Goal: Information Seeking & Learning: Learn about a topic

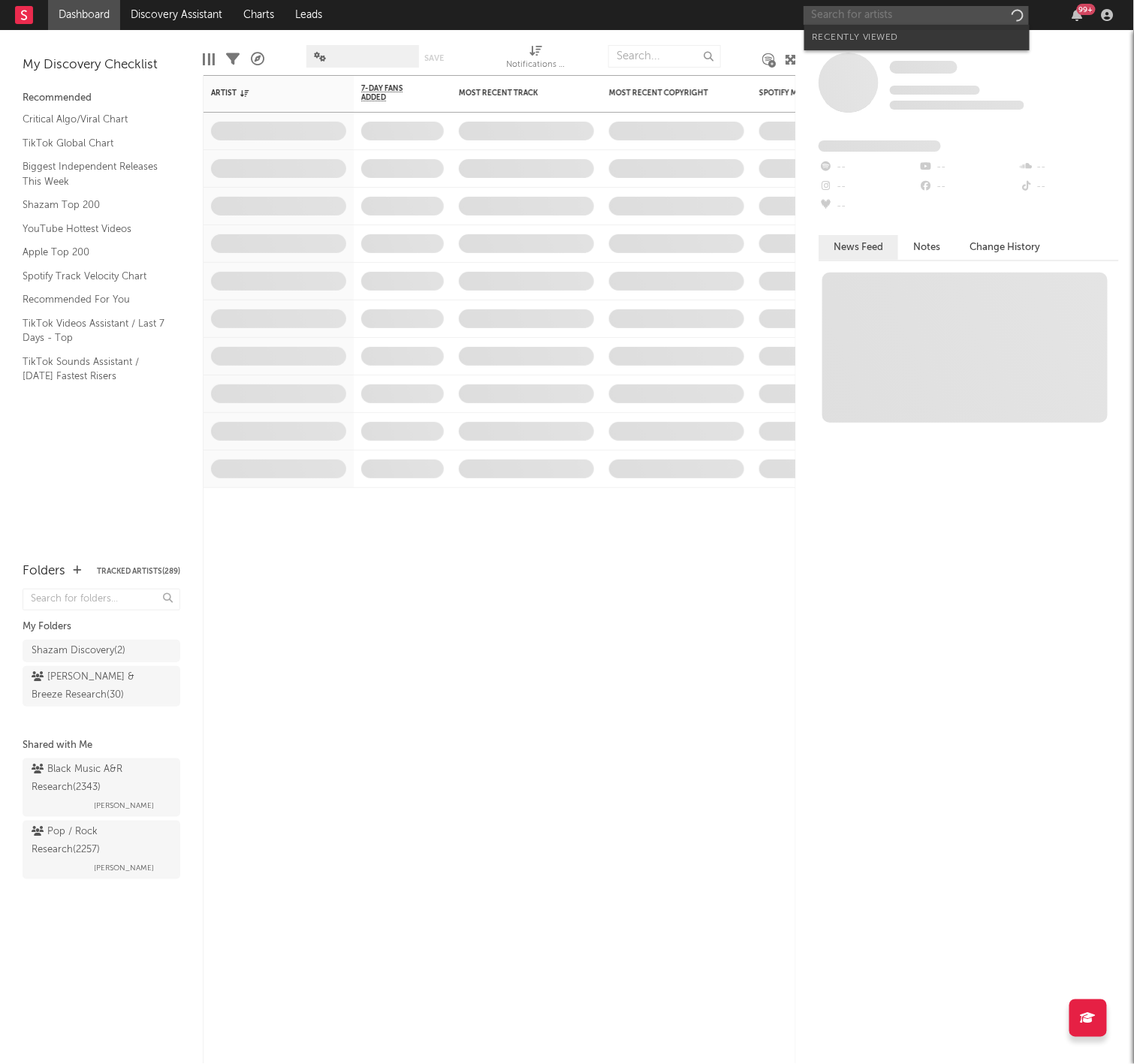
click at [829, 18] on input "text" at bounding box center [916, 15] width 226 height 18
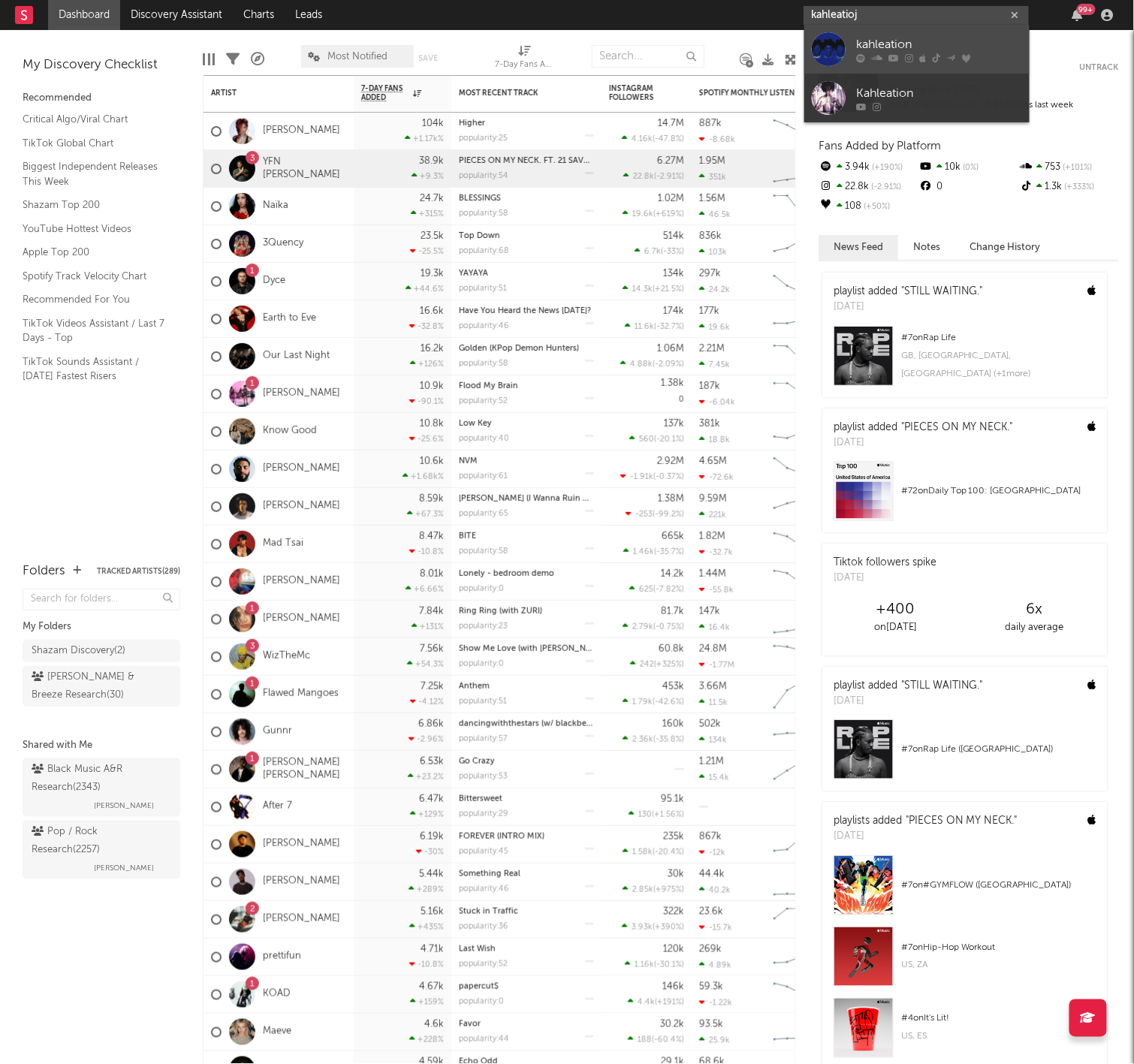
type input "kahleatioj"
click at [871, 38] on div "kahleation" at bounding box center [939, 44] width 165 height 18
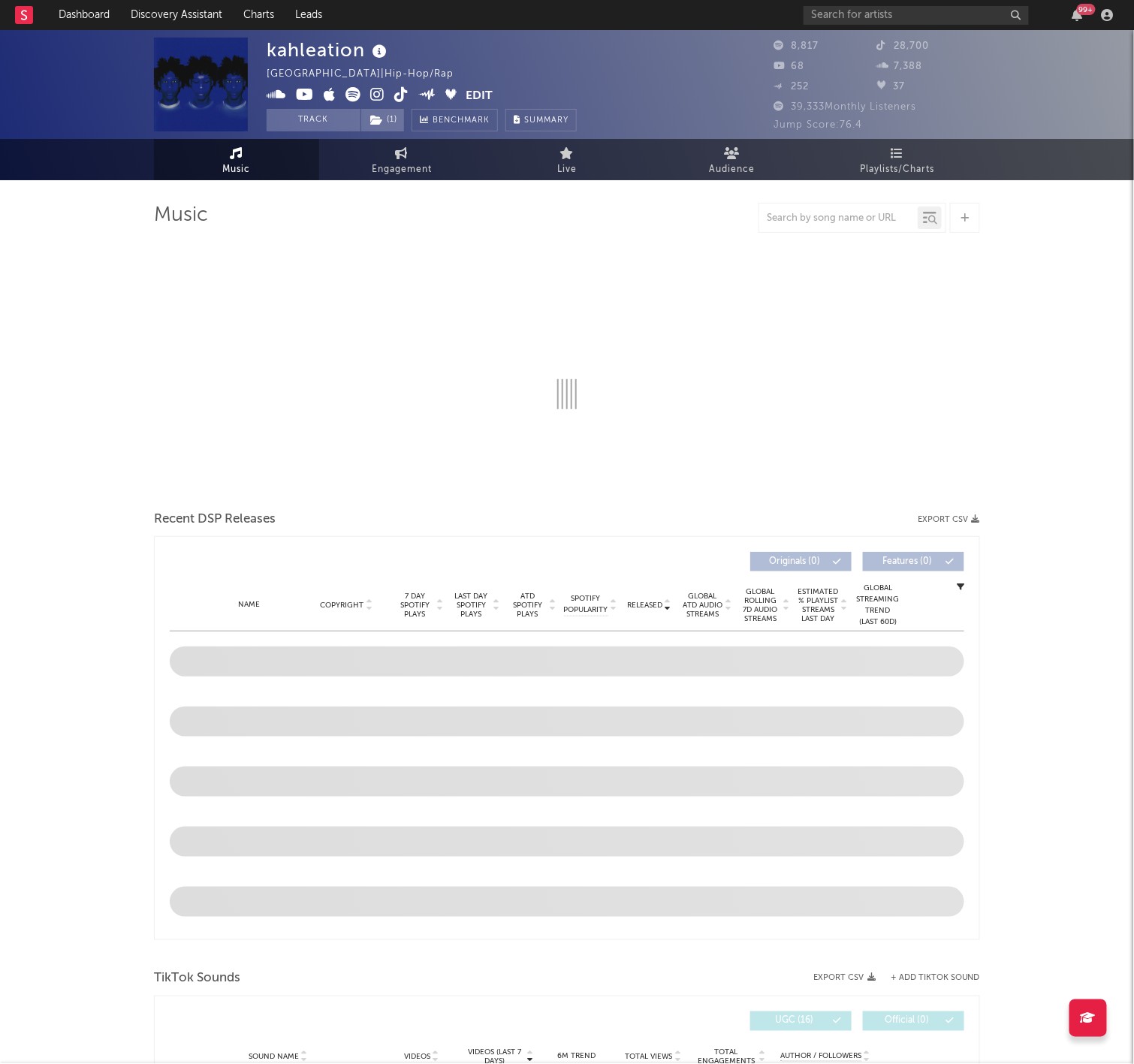
select select "6m"
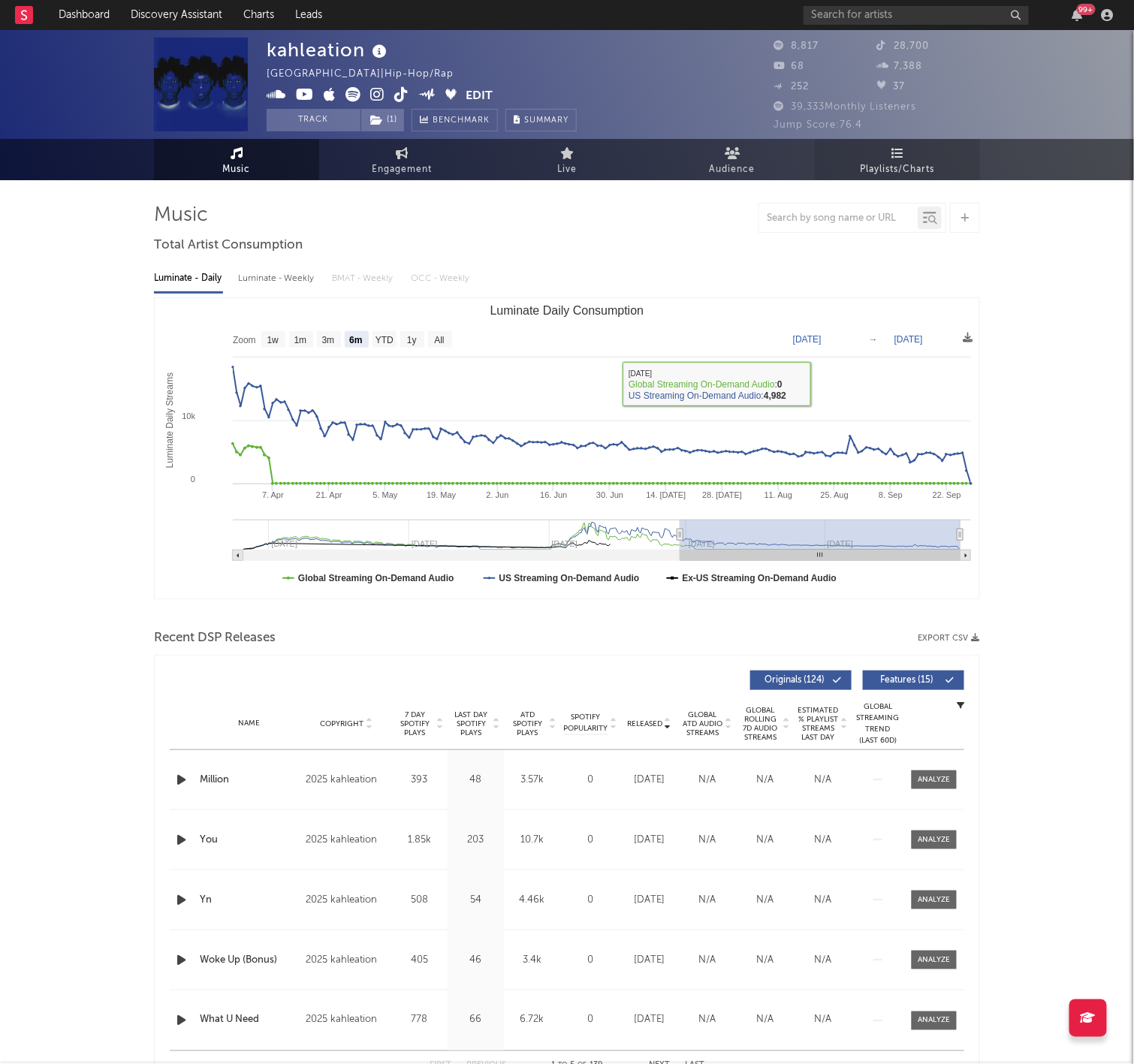
click at [903, 157] on icon at bounding box center [898, 153] width 13 height 12
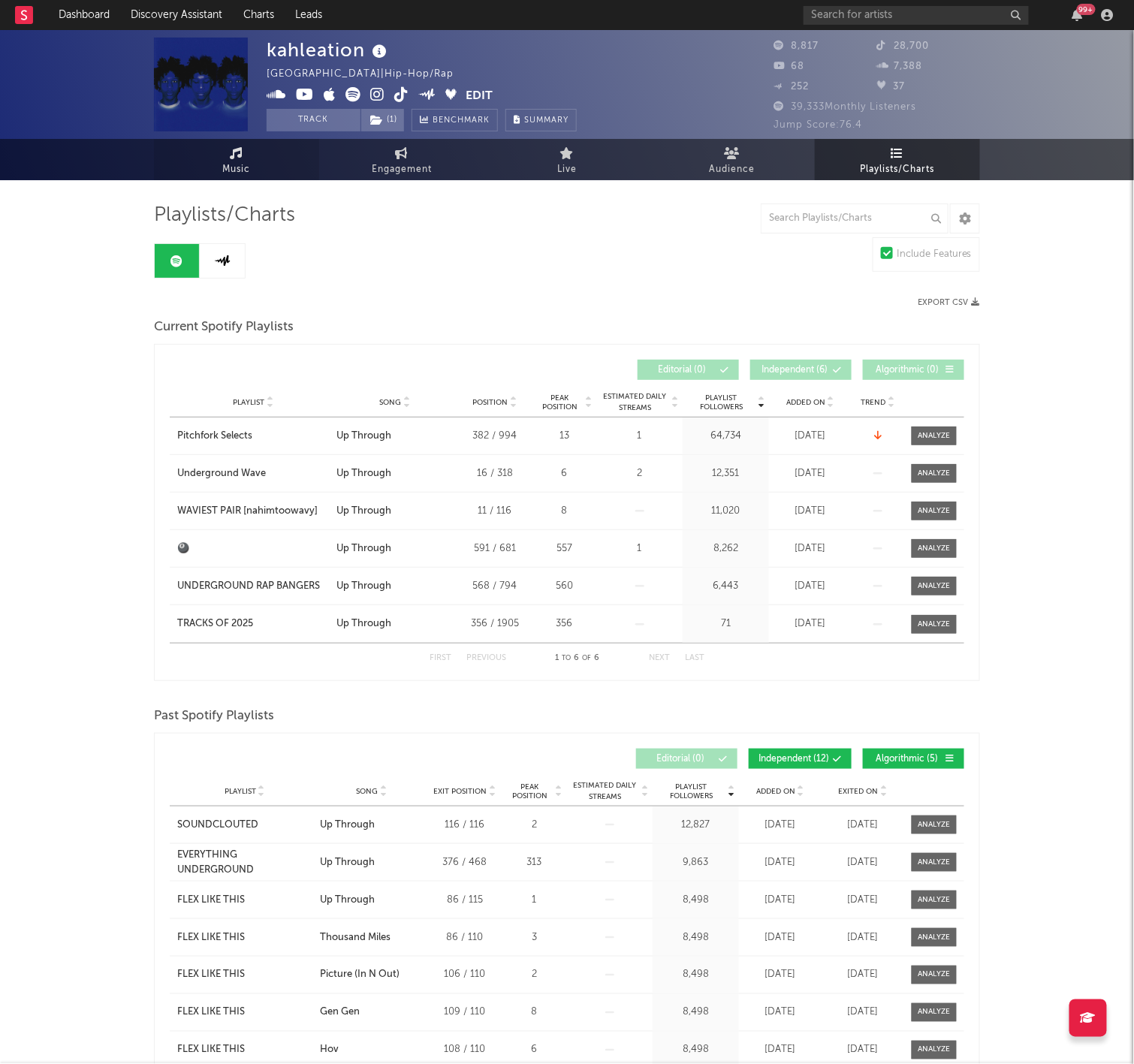
click at [209, 164] on link "Music" at bounding box center [236, 160] width 165 height 41
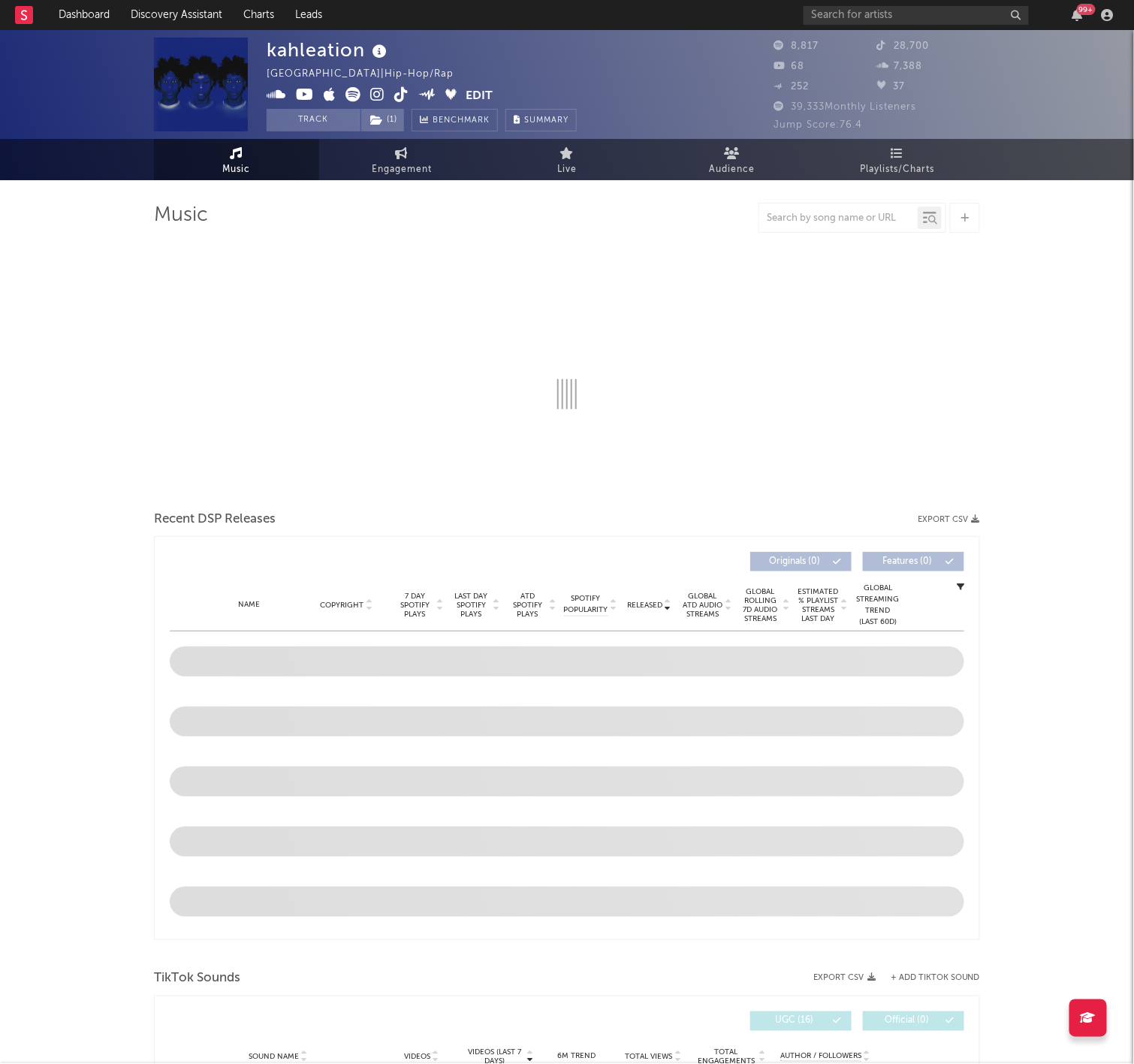
select select "6m"
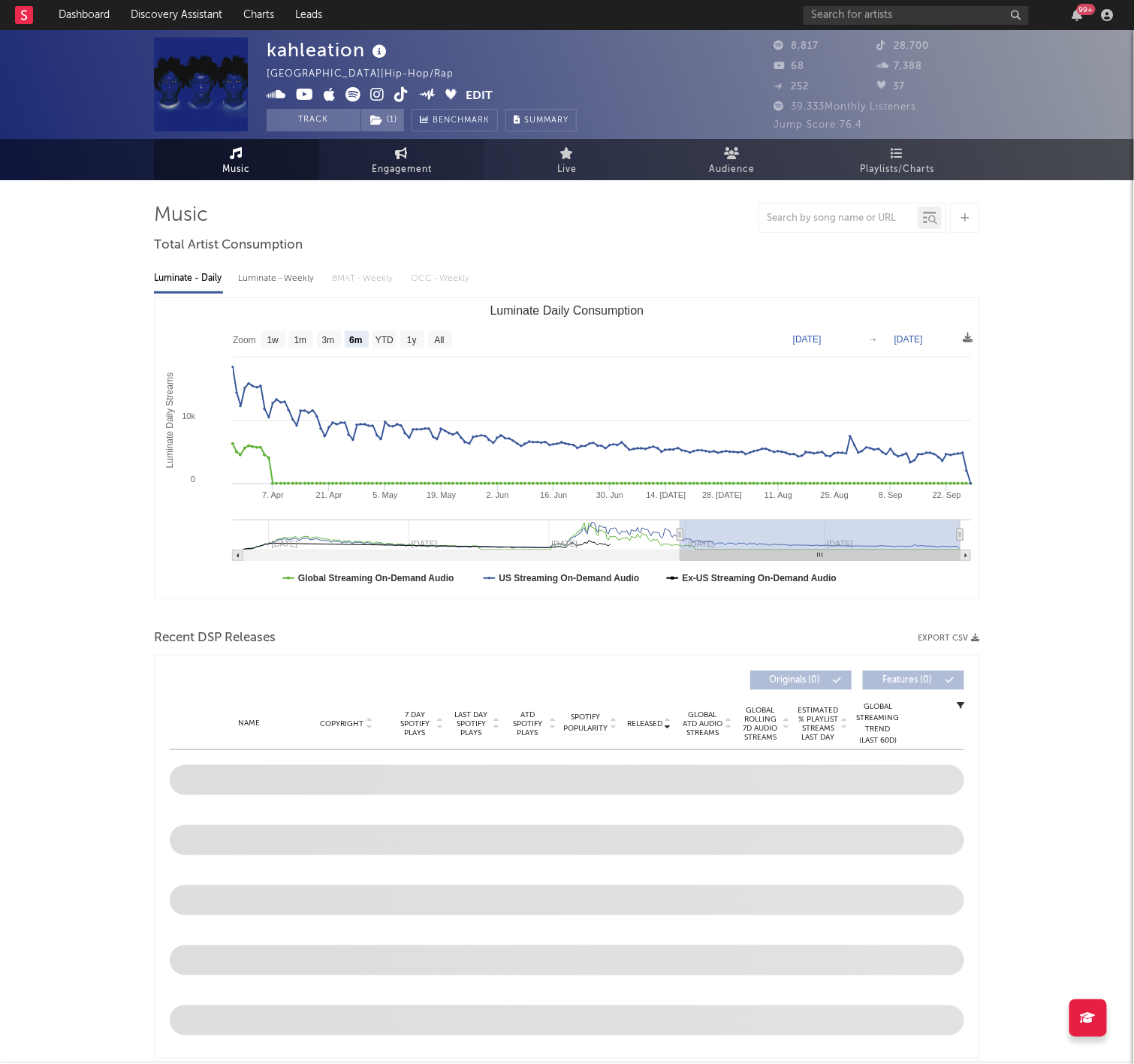
click at [377, 164] on span "Engagement" at bounding box center [402, 169] width 60 height 18
select select "1w"
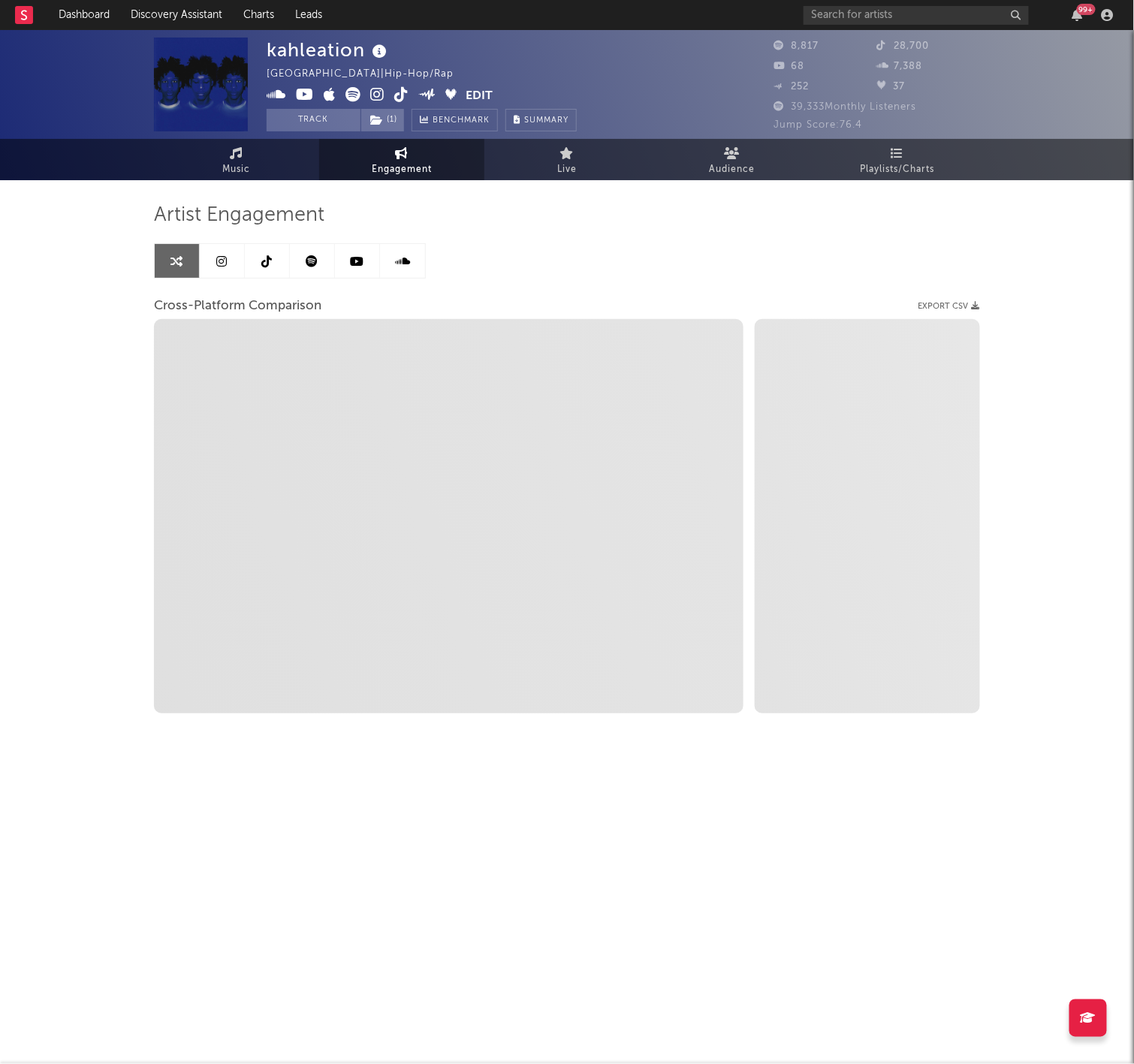
select select "1m"
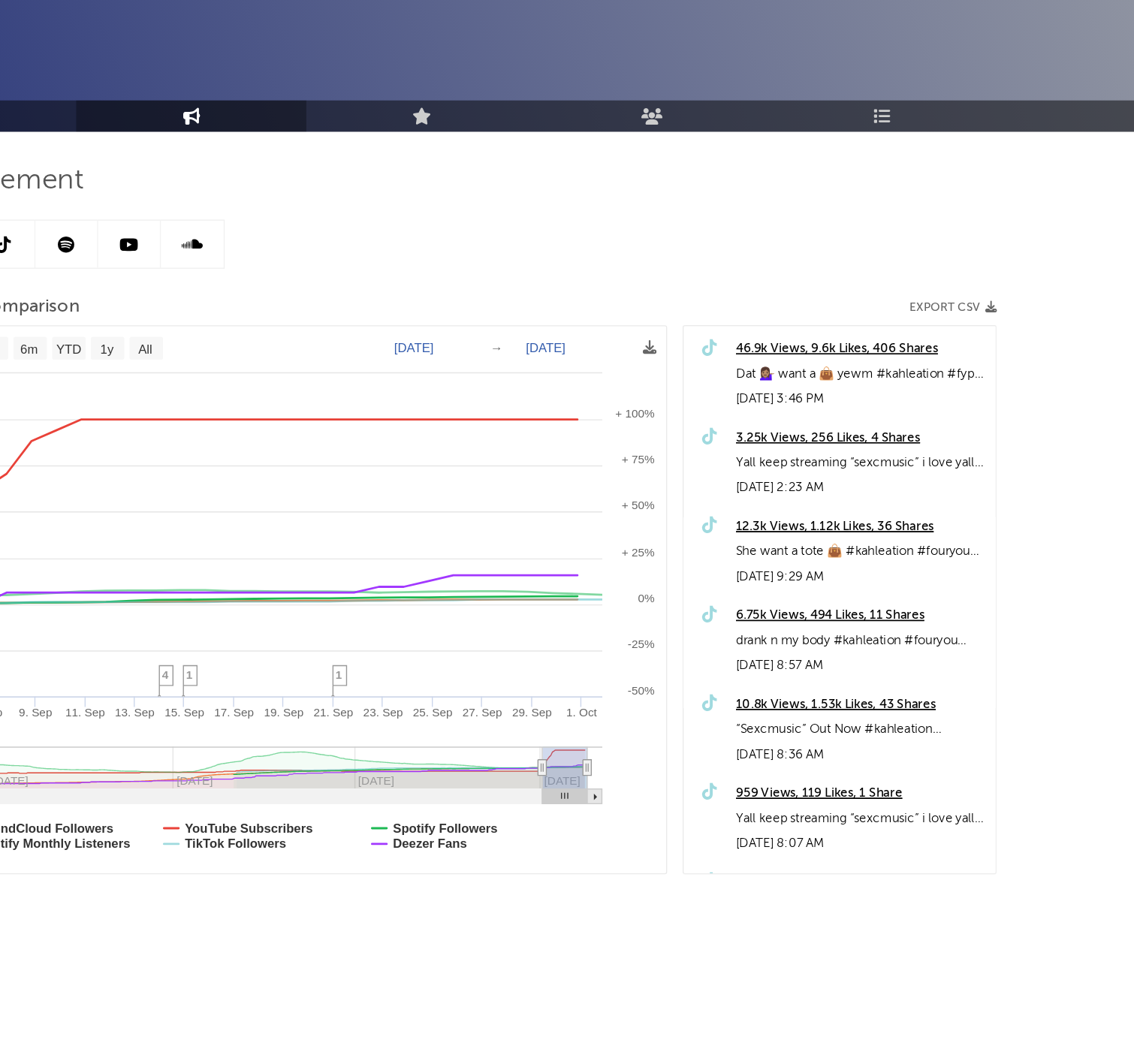
click at [793, 328] on div "46.9k Views, 9.6k Likes, 406 Shares" at bounding box center [882, 336] width 179 height 18
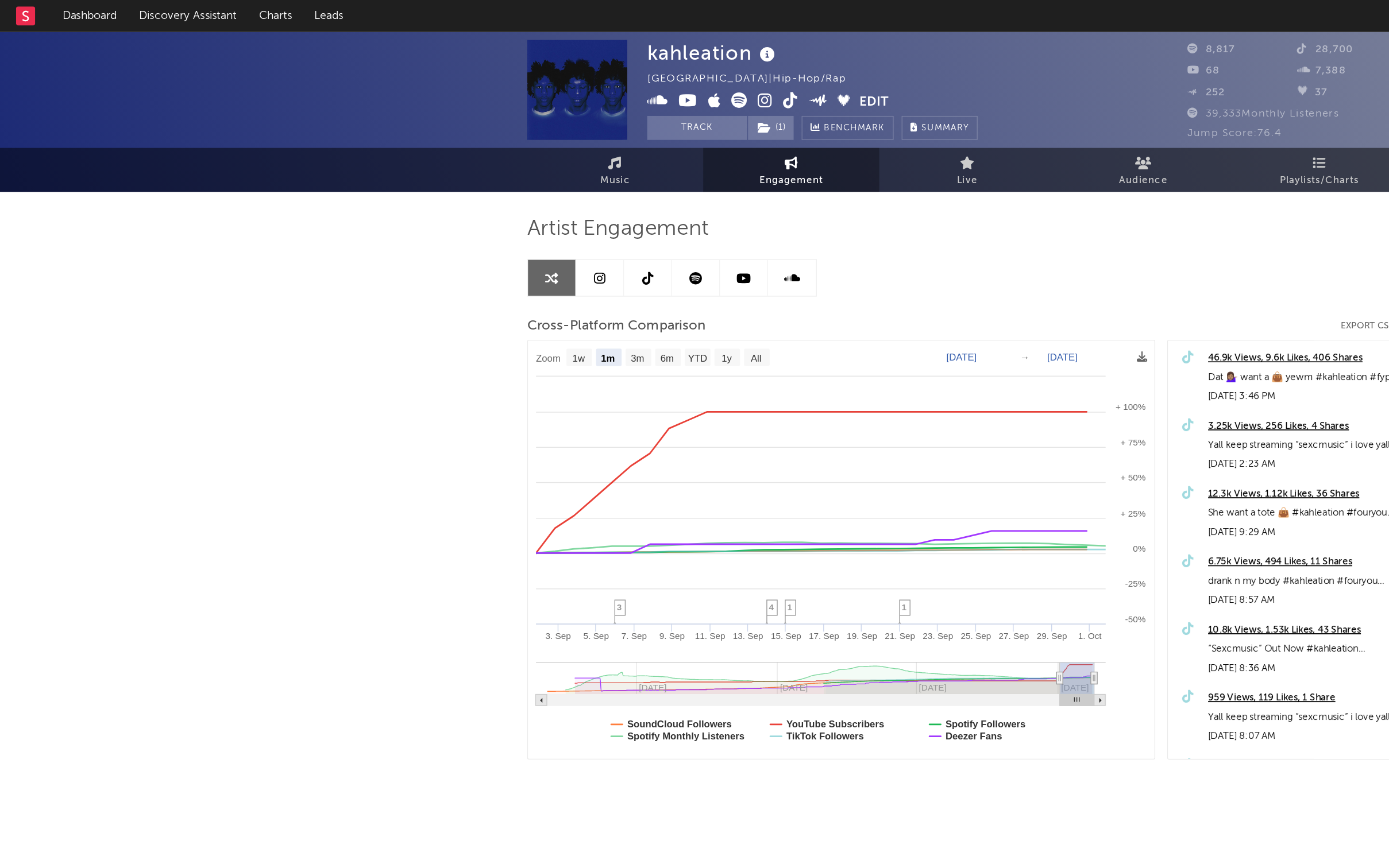
click at [494, 73] on icon at bounding box center [494, 73] width 13 height 12
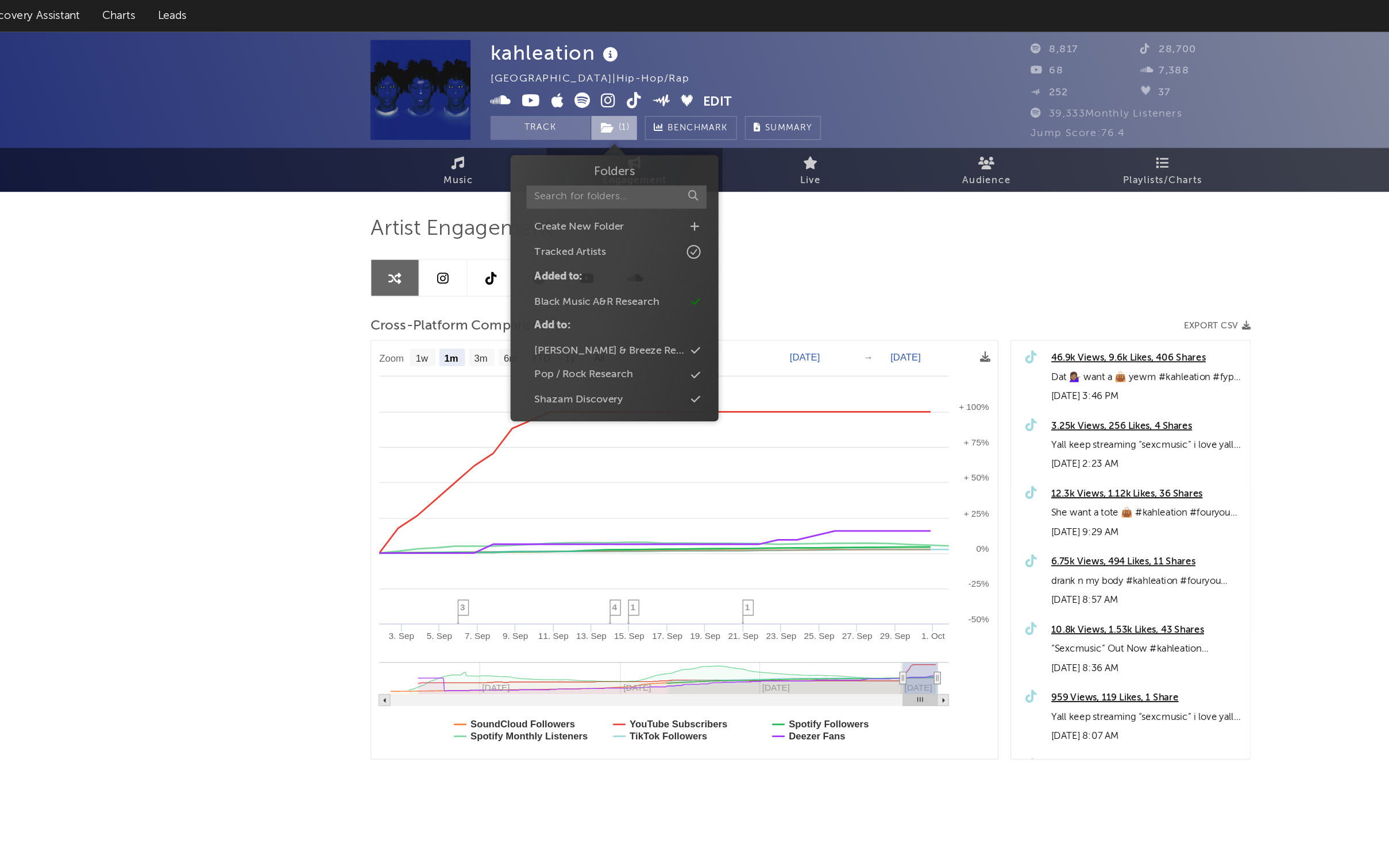
click at [536, 99] on span "( 1 )" at bounding box center [553, 91] width 34 height 17
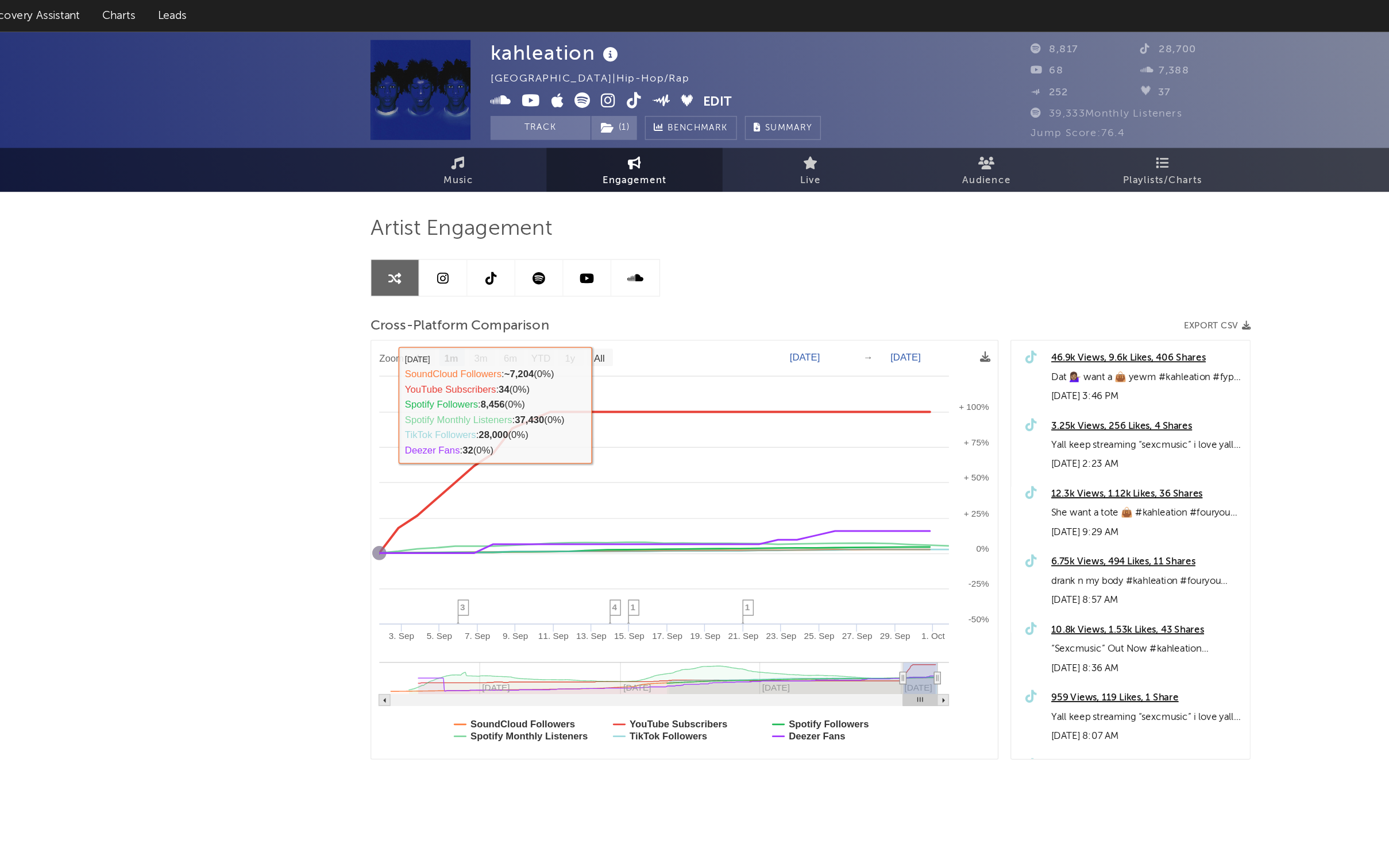
click at [184, 284] on div "kahleation United States | Hip-Hop/Rap Edit Track ( 1 ) Benchmark Summary 8,817…" at bounding box center [694, 324] width 1389 height 603
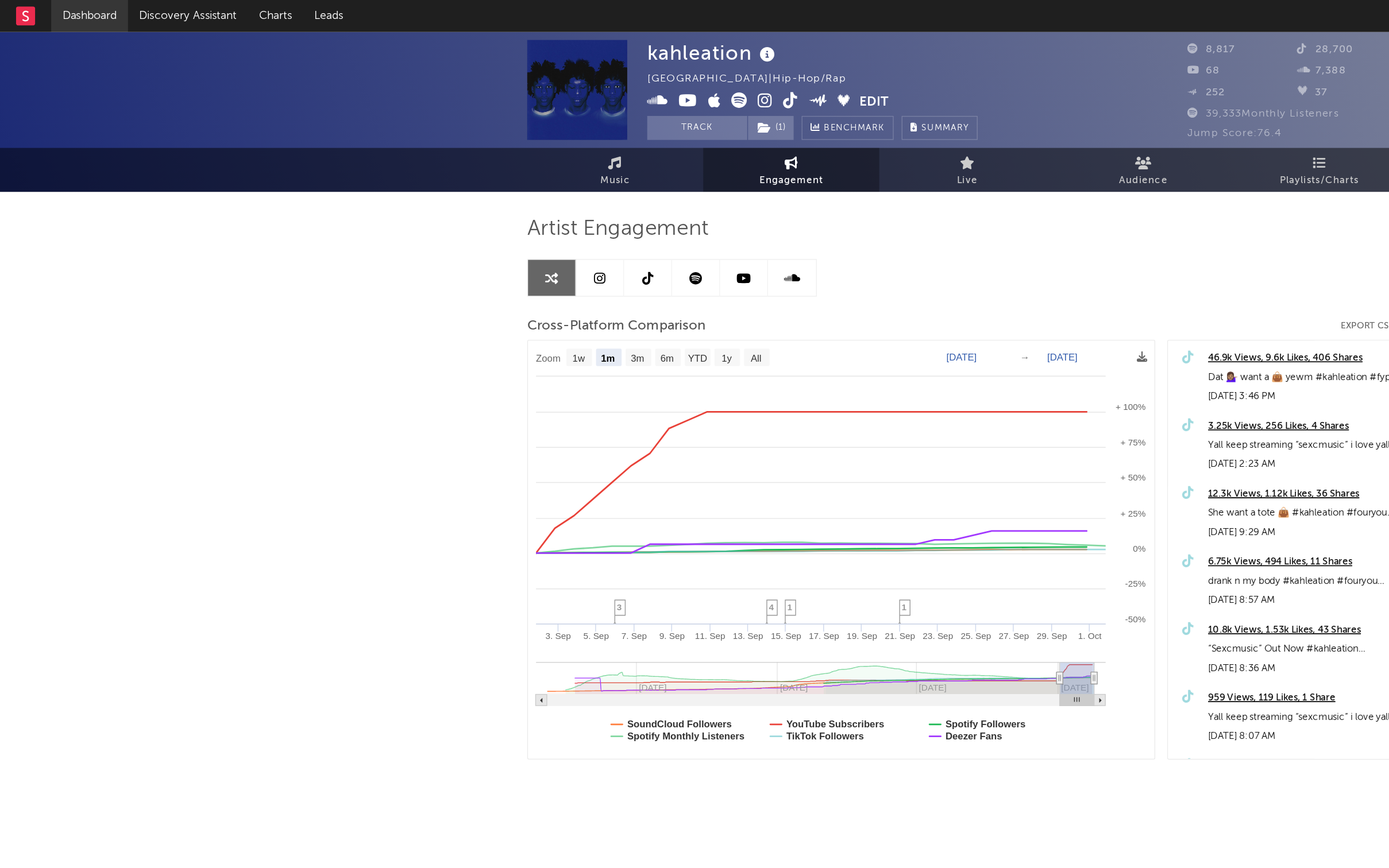
click at [62, 4] on link "Dashboard" at bounding box center [65, 11] width 55 height 23
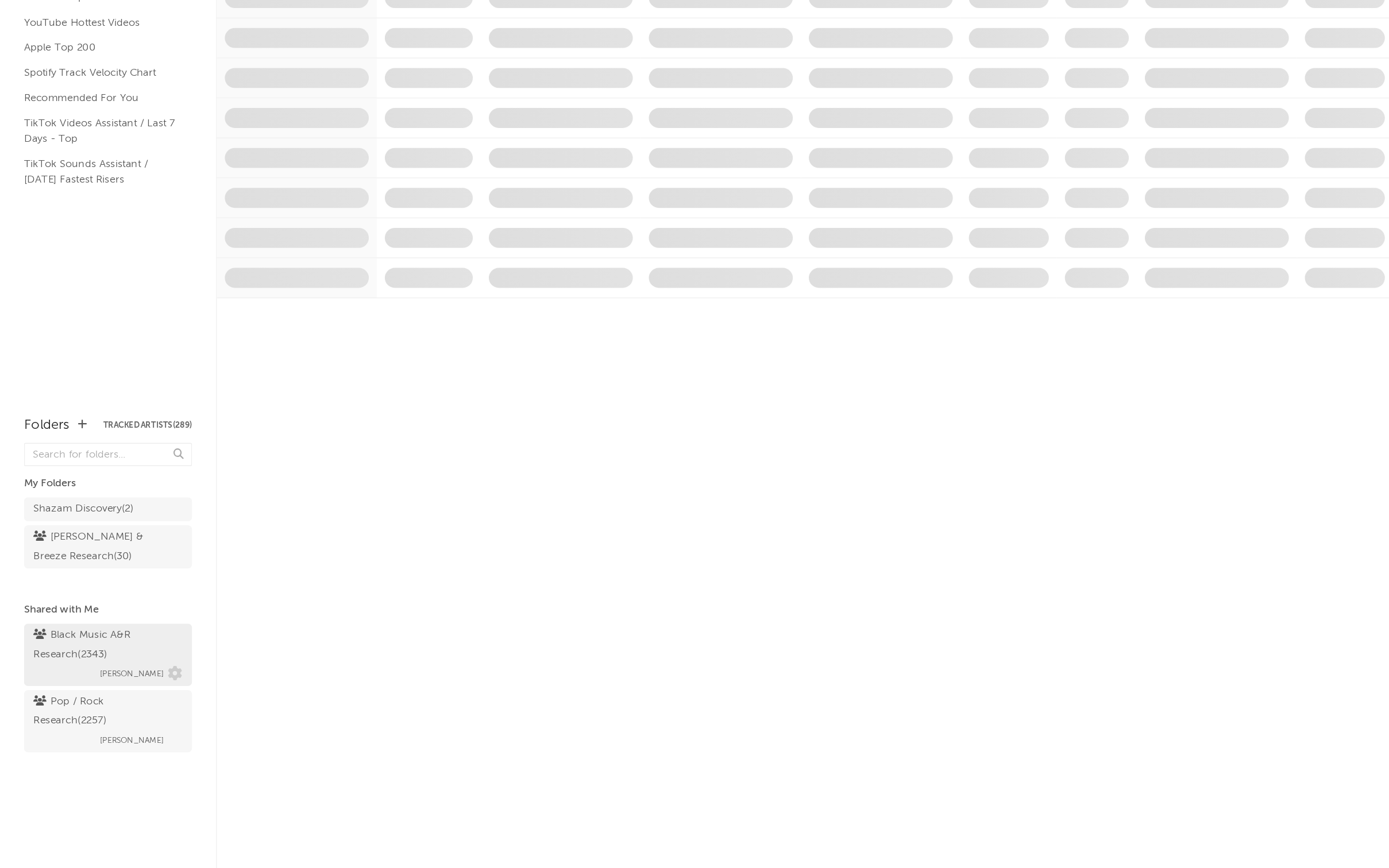
click at [83, 609] on div "Black Music A&R Research ( 2343 )" at bounding box center [76, 622] width 104 height 28
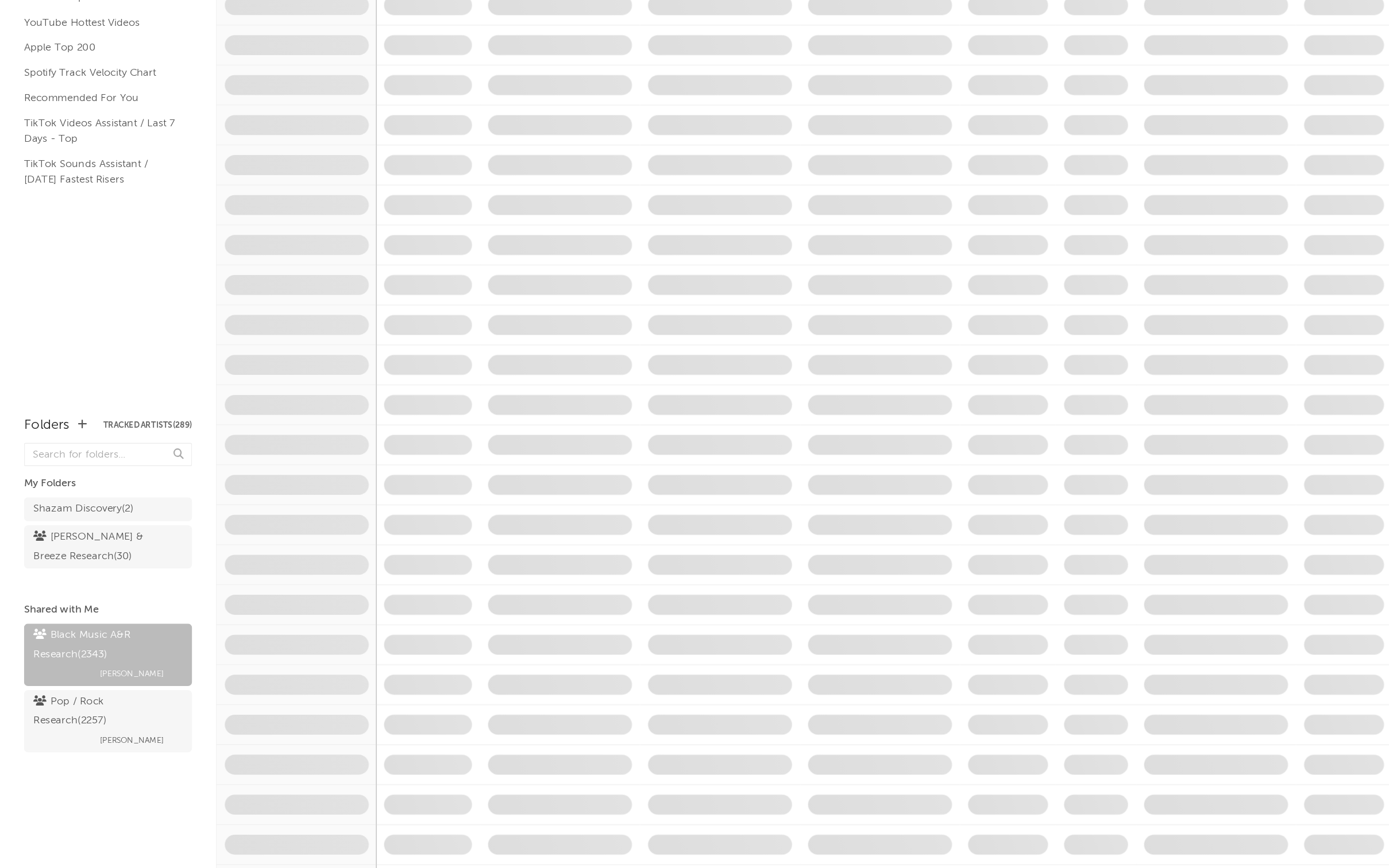
click at [70, 178] on div "My Discovery Checklist Recommended Critical Algo/Viral Chart TikTok Global Char…" at bounding box center [77, 234] width 155 height 422
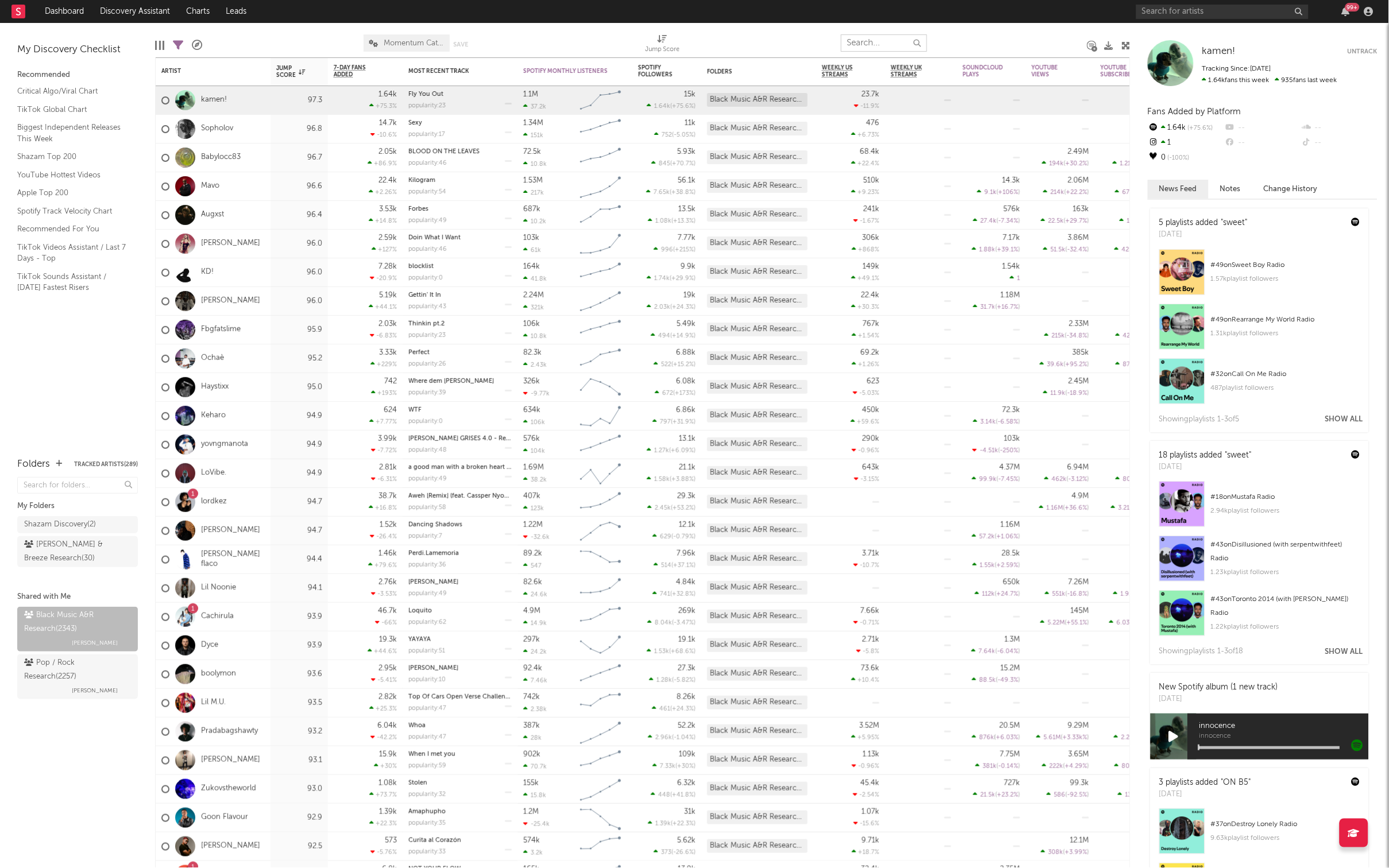
click at [898, 36] on input "text" at bounding box center [884, 43] width 86 height 17
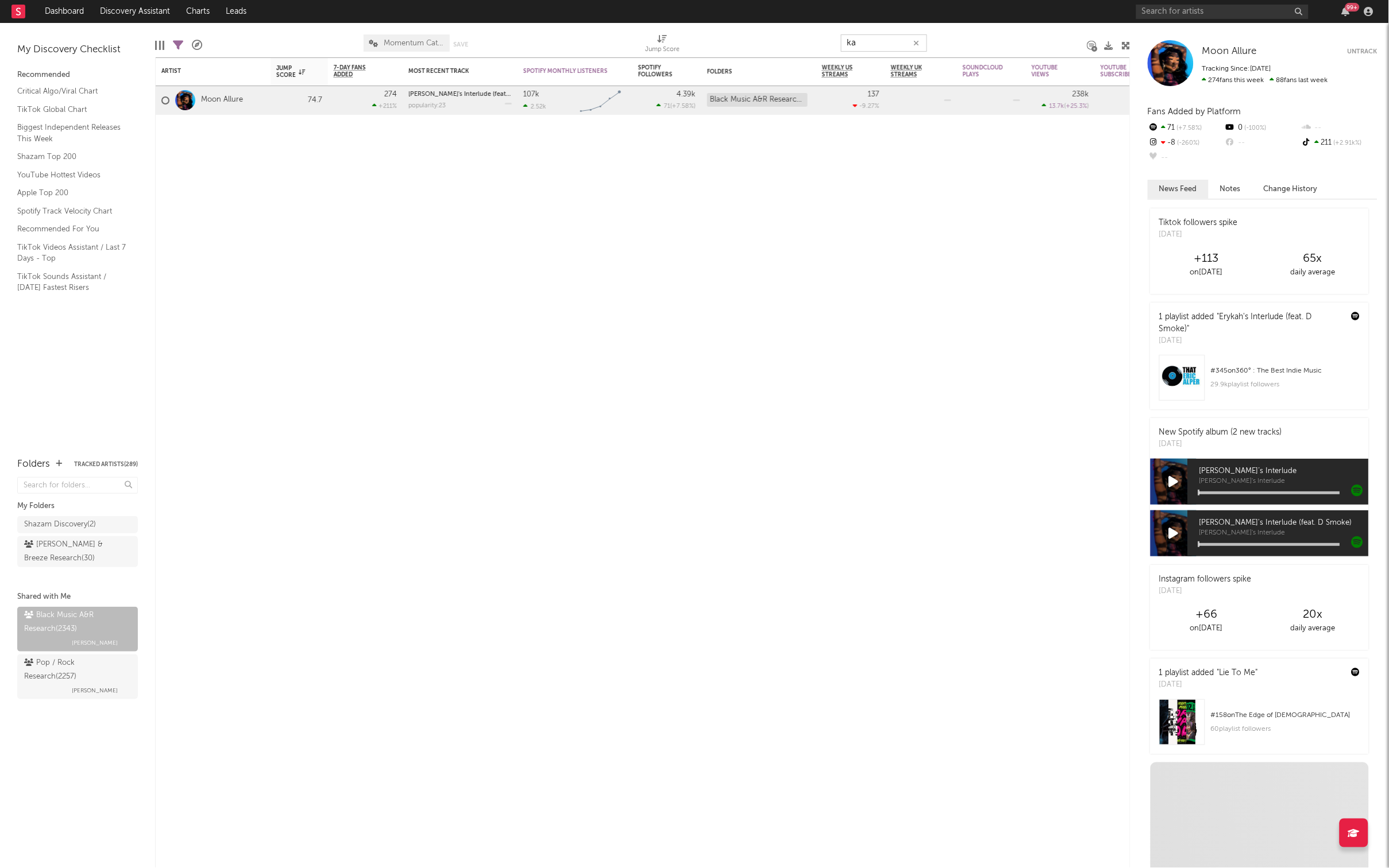
type input "k"
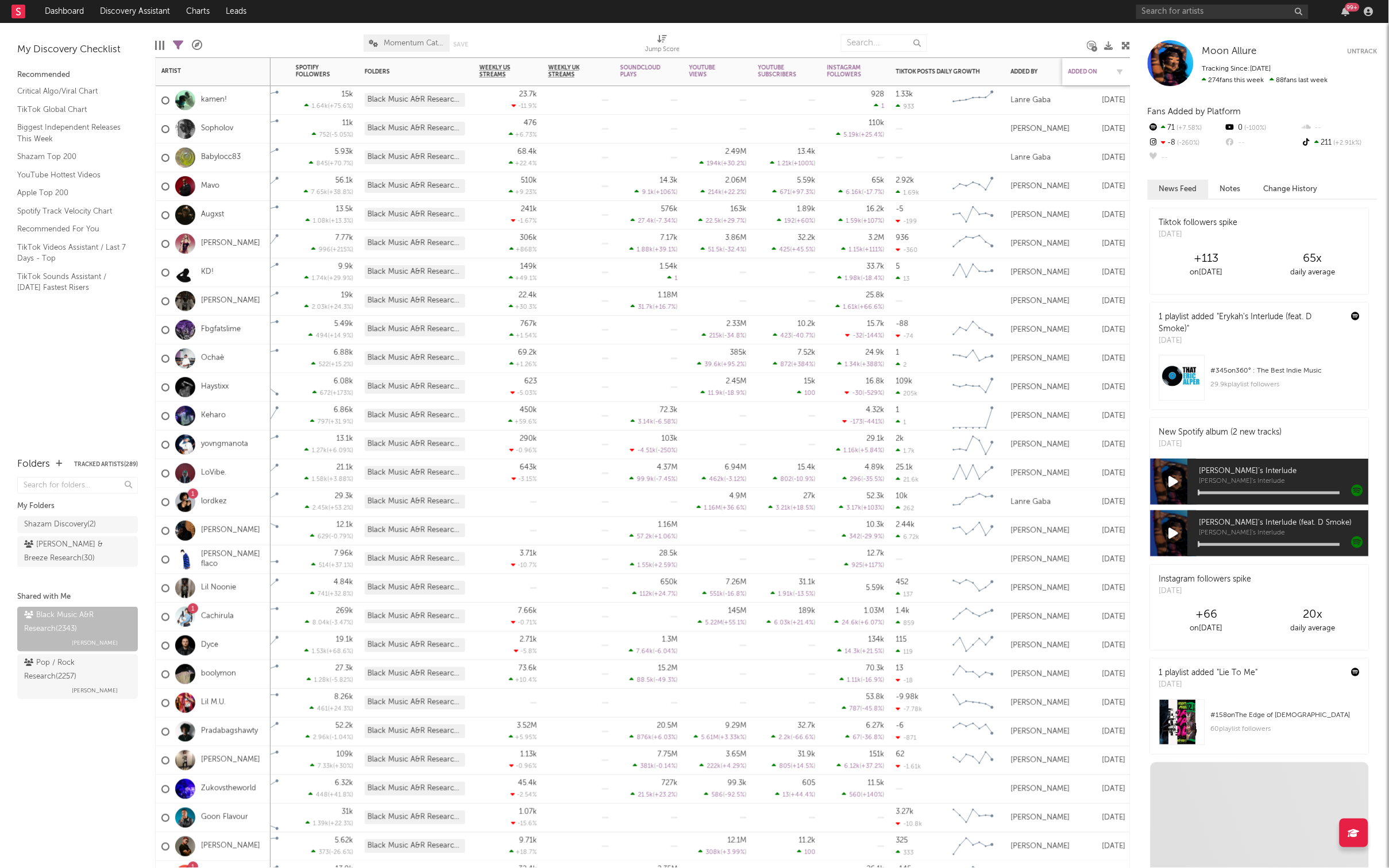
click at [1104, 68] on div "Added On" at bounding box center [1089, 72] width 40 height 7
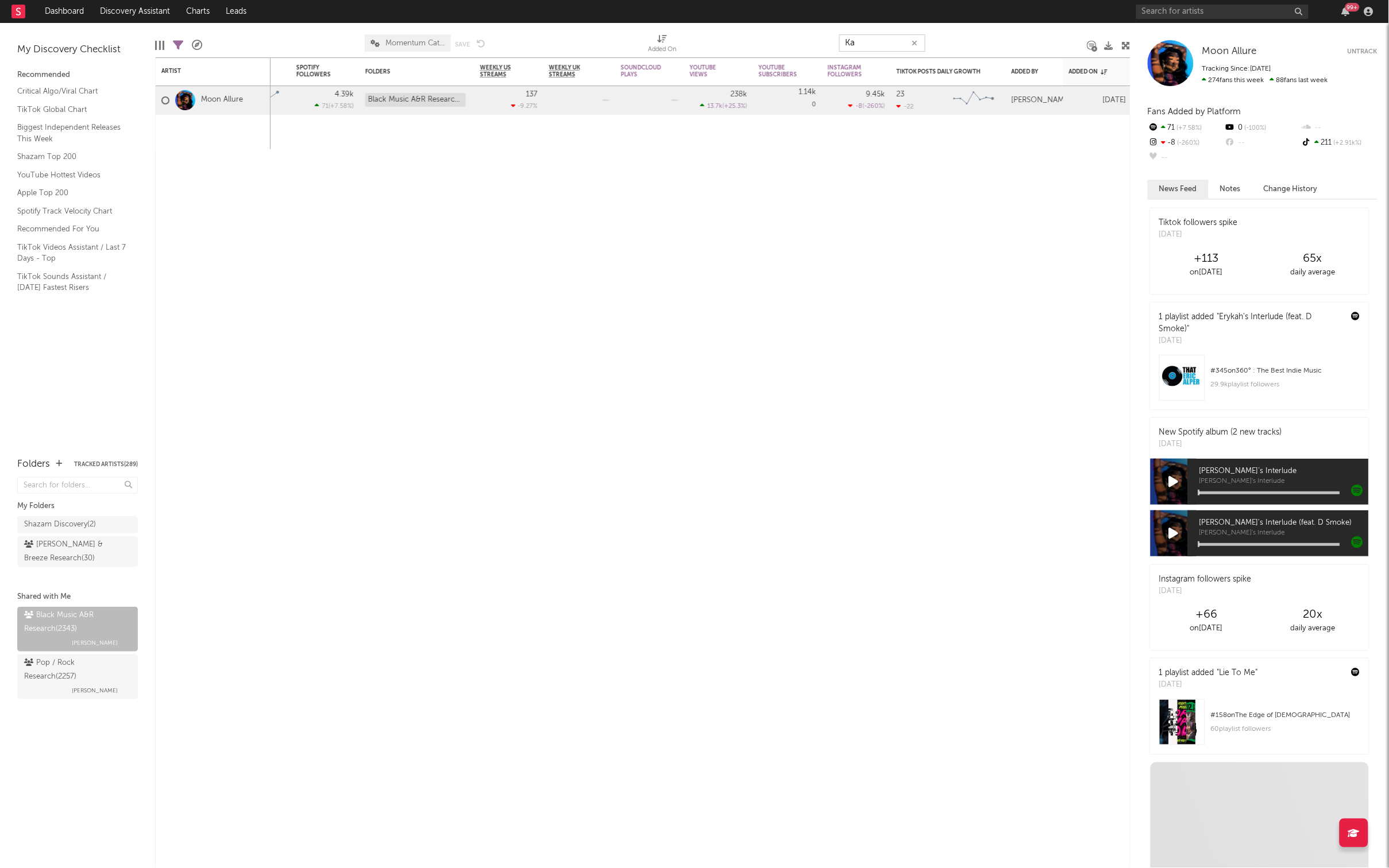
type input "K"
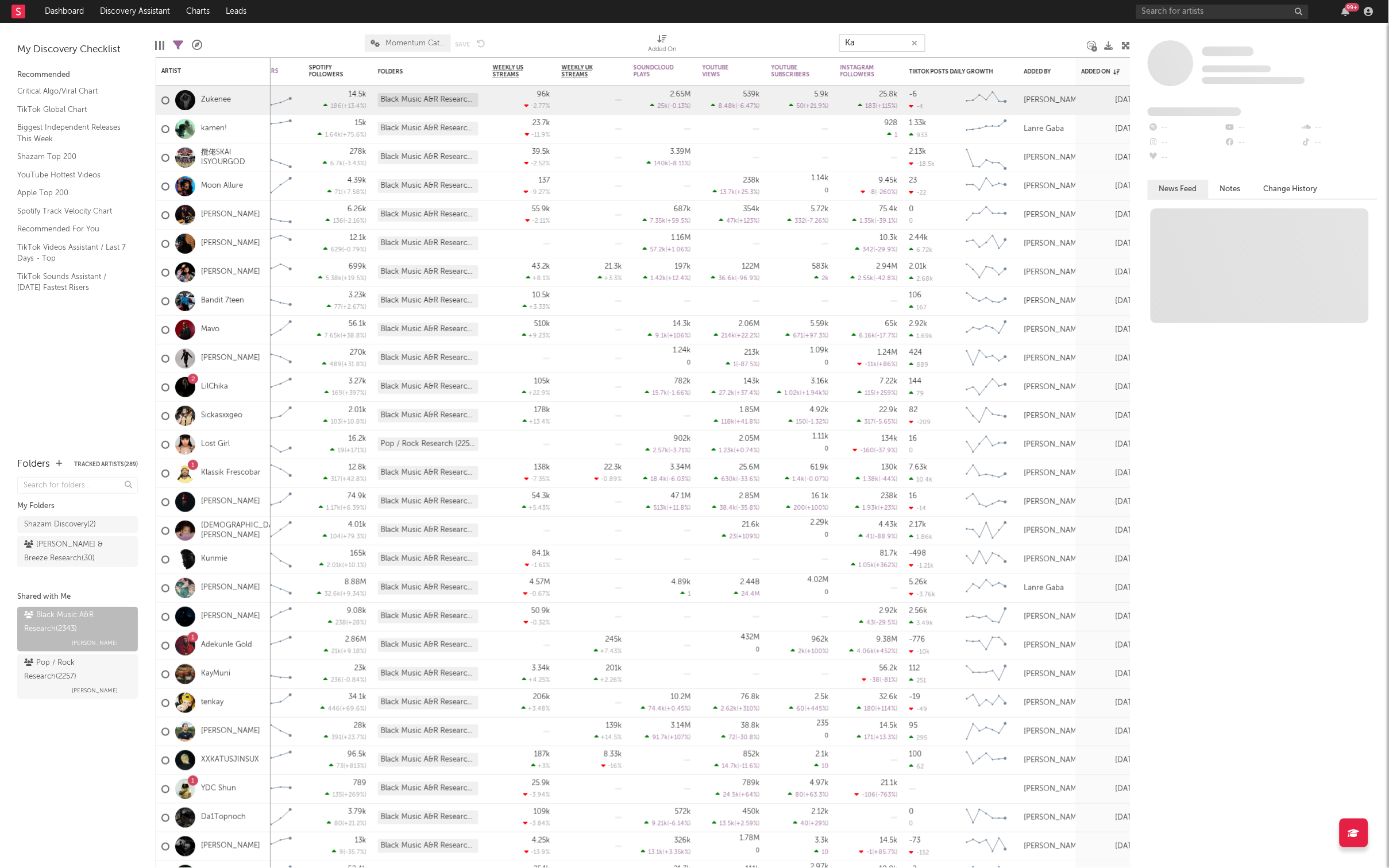
type input "K"
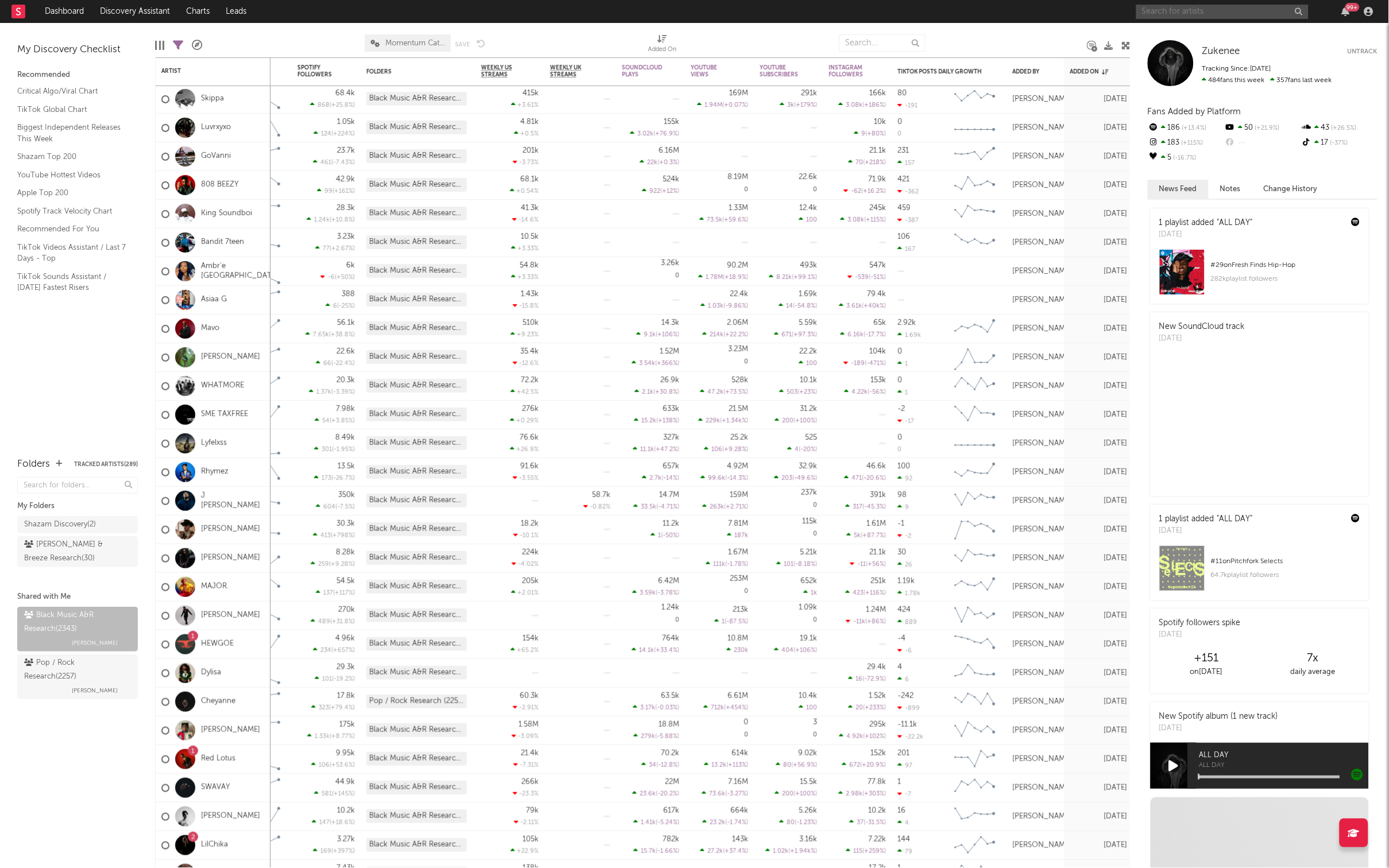
click at [1162, 7] on input "text" at bounding box center [1222, 12] width 173 height 14
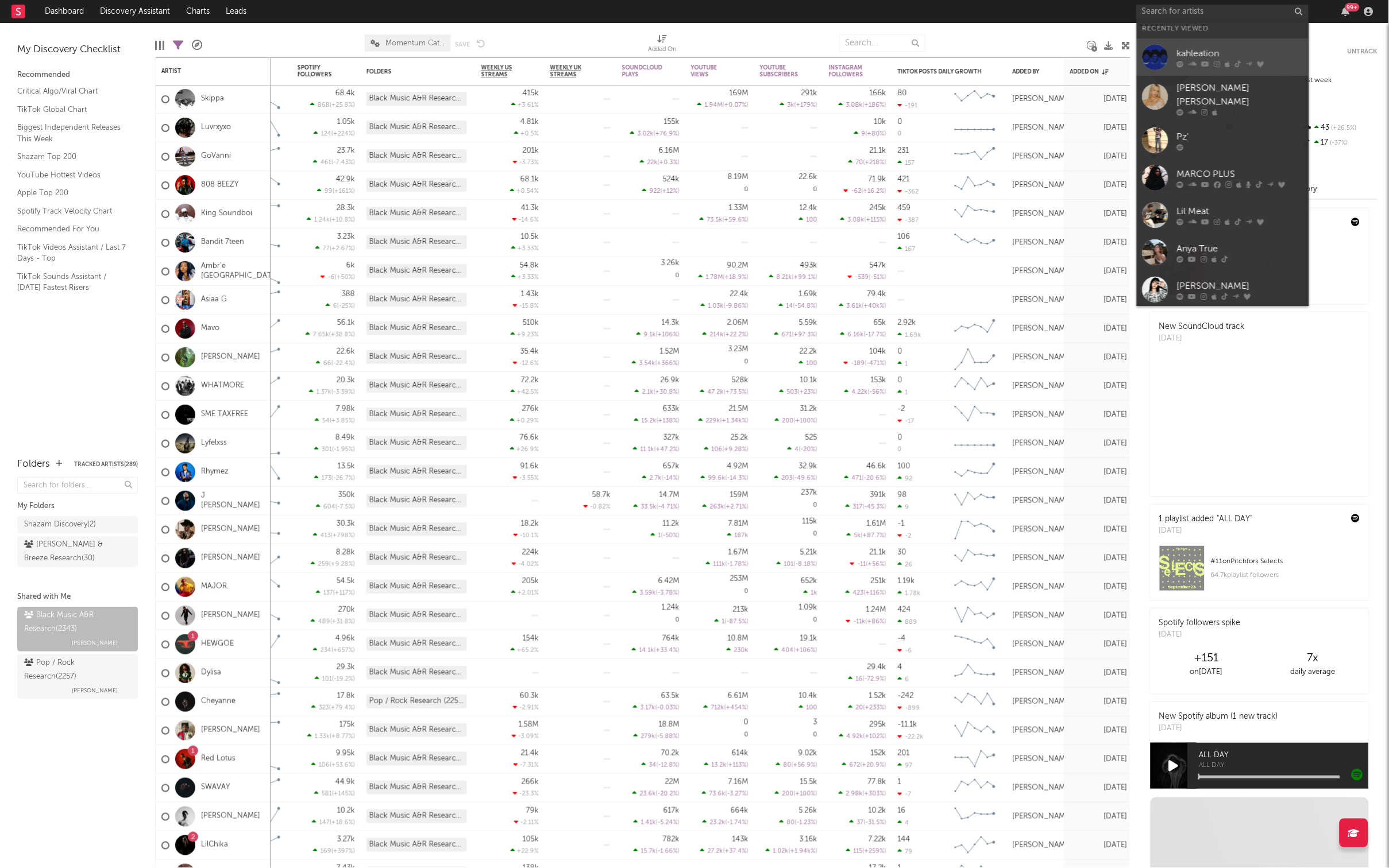
click at [1182, 40] on link "kahleation" at bounding box center [1223, 57] width 173 height 38
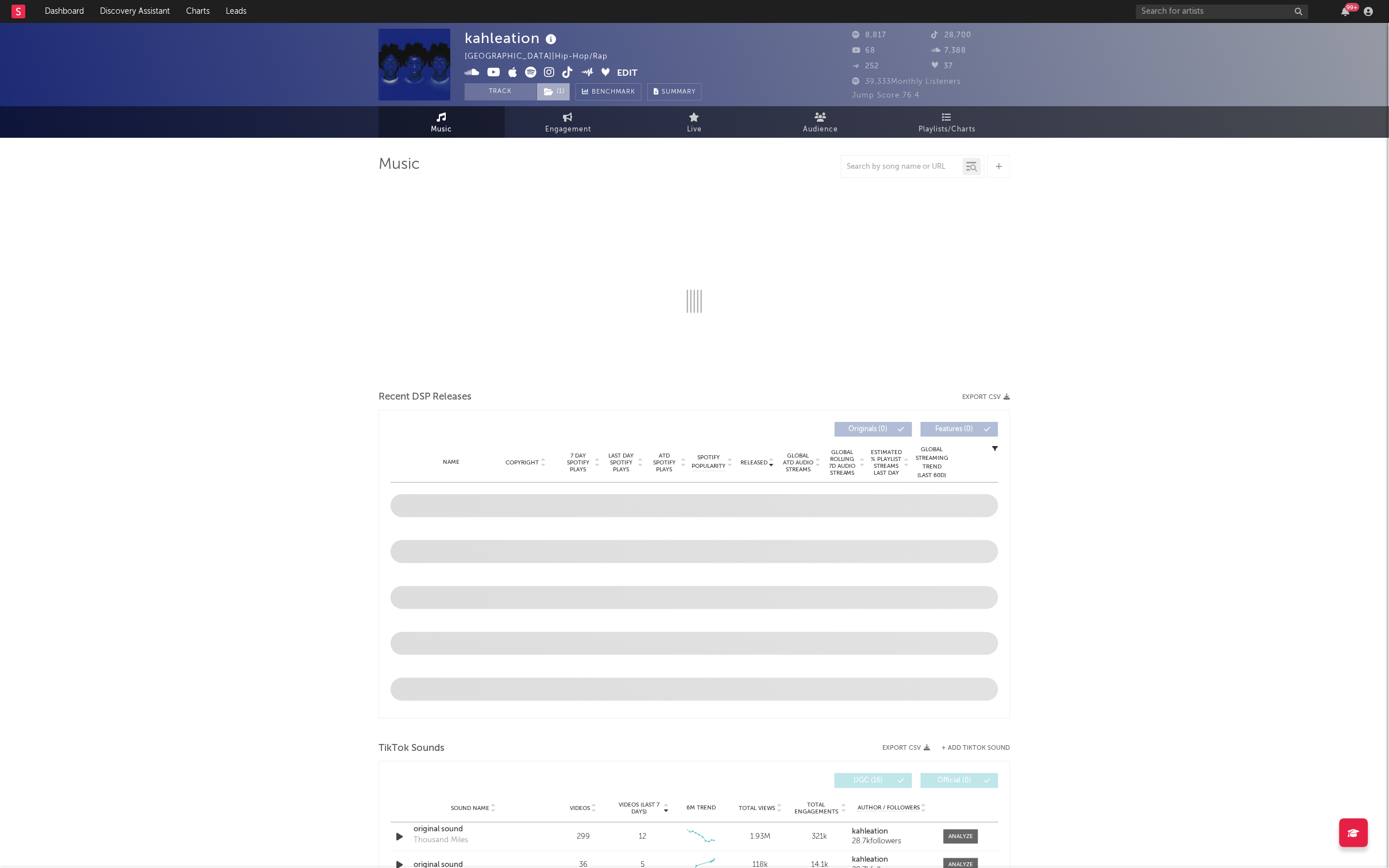
click at [561, 89] on span "( 1 )" at bounding box center [553, 91] width 34 height 17
select select "6m"
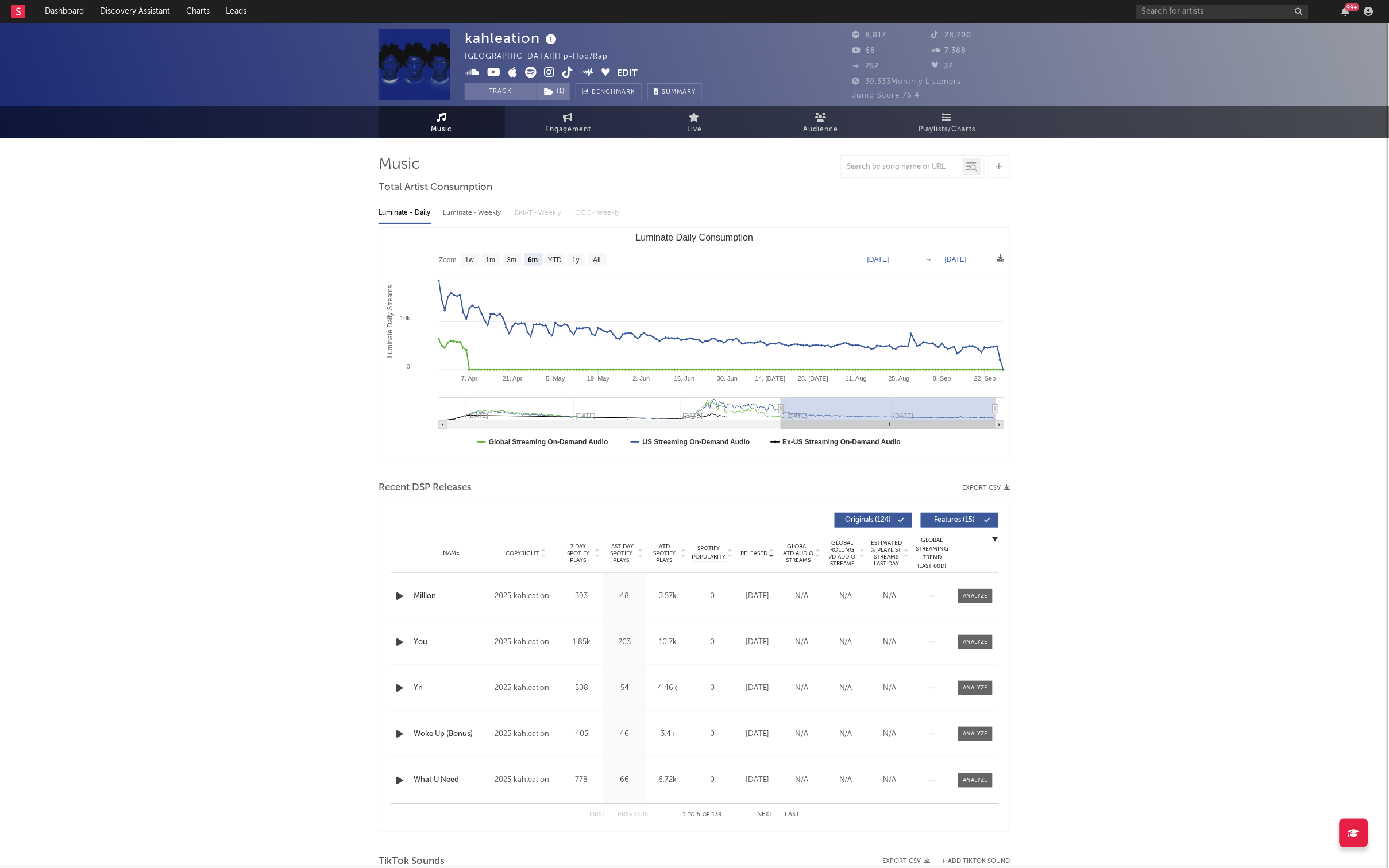
click at [564, 93] on span "( 1 )" at bounding box center [553, 91] width 34 height 17
click at [564, 89] on span "( 1 )" at bounding box center [553, 91] width 34 height 17
click at [489, 37] on div "kahleation" at bounding box center [512, 38] width 95 height 19
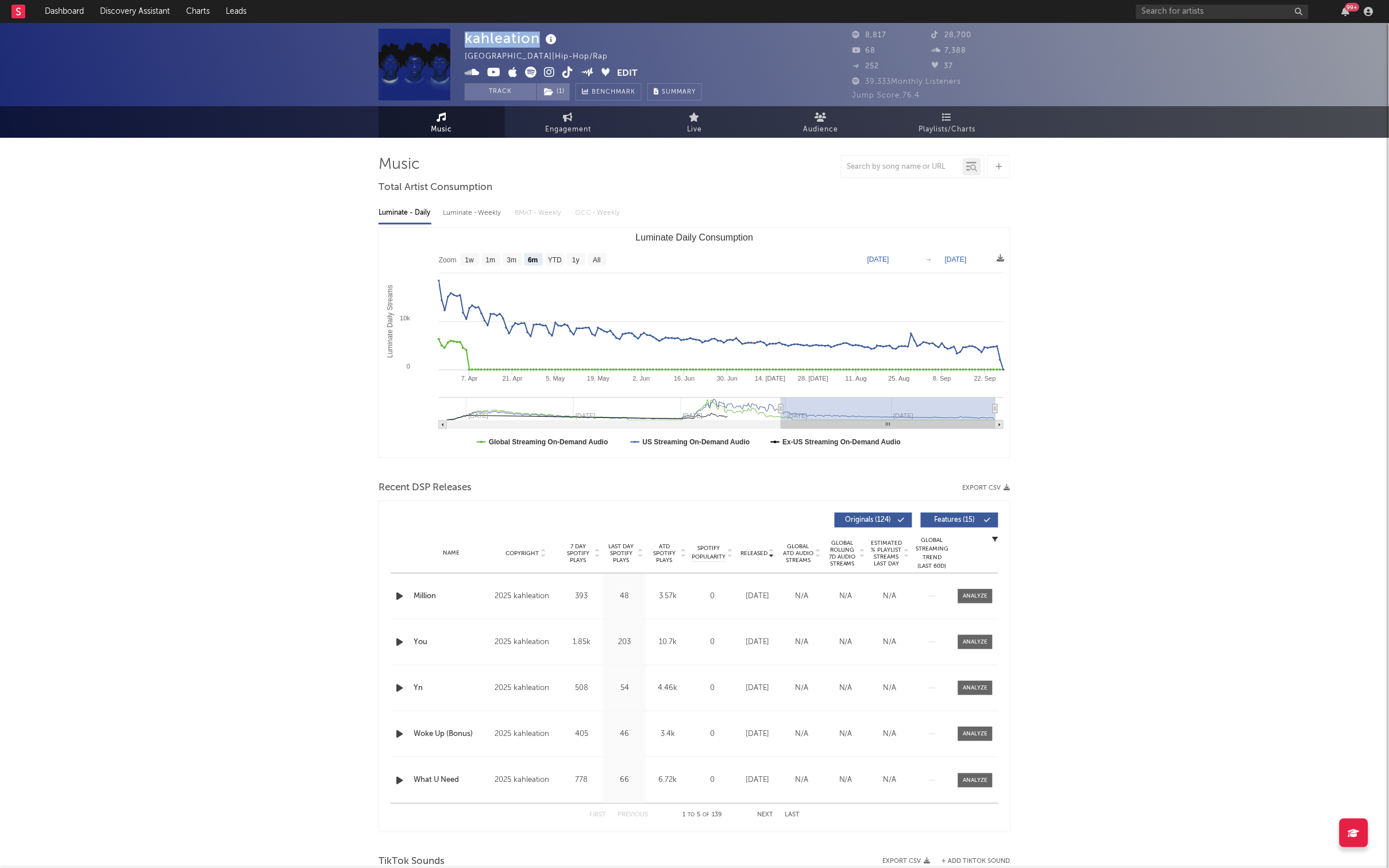
copy div "kahleation"
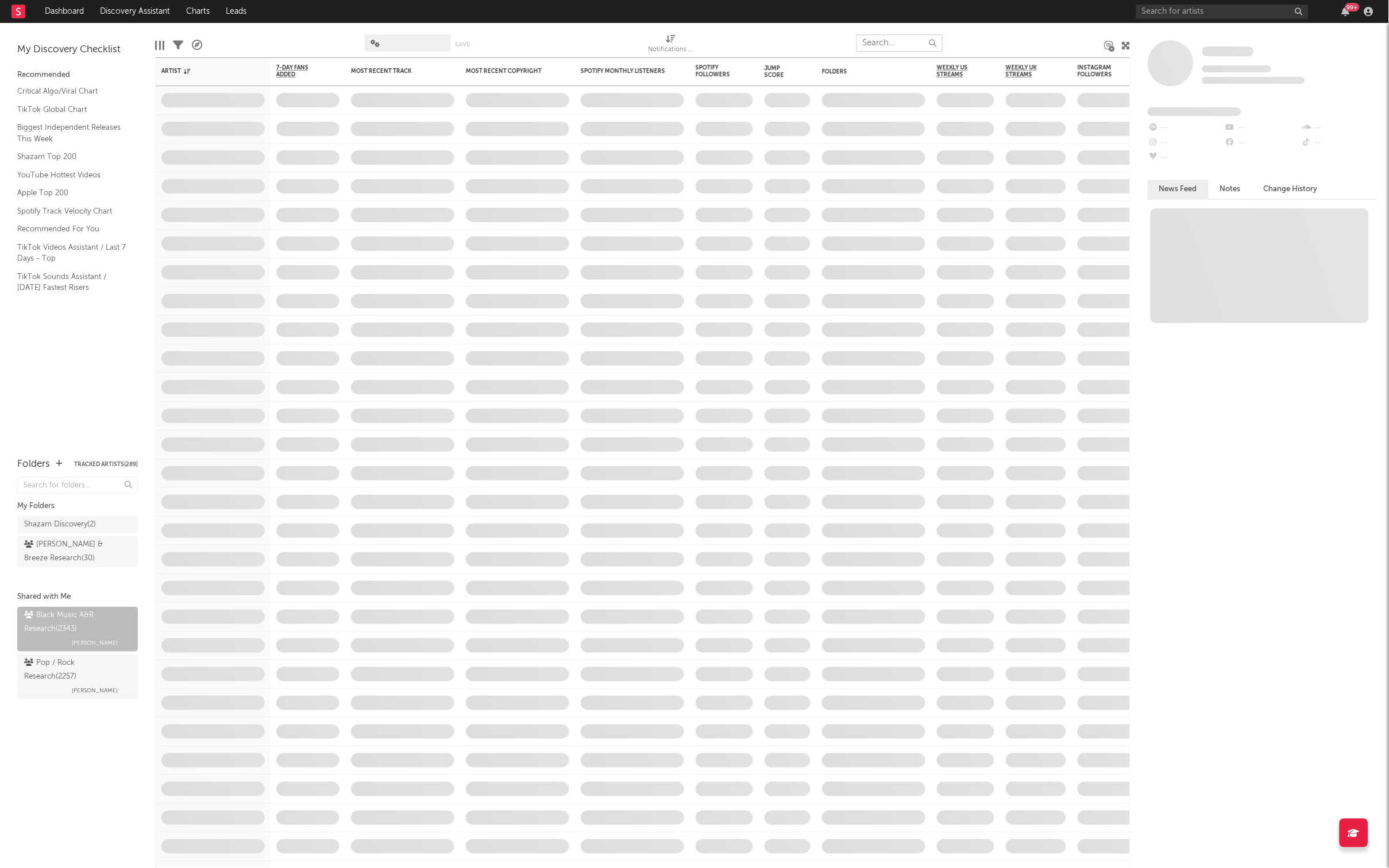
click at [894, 40] on input "text" at bounding box center [899, 43] width 86 height 17
paste input "kahleation"
type input "kahleation"
click at [877, 41] on input "kahleation" at bounding box center [899, 43] width 86 height 17
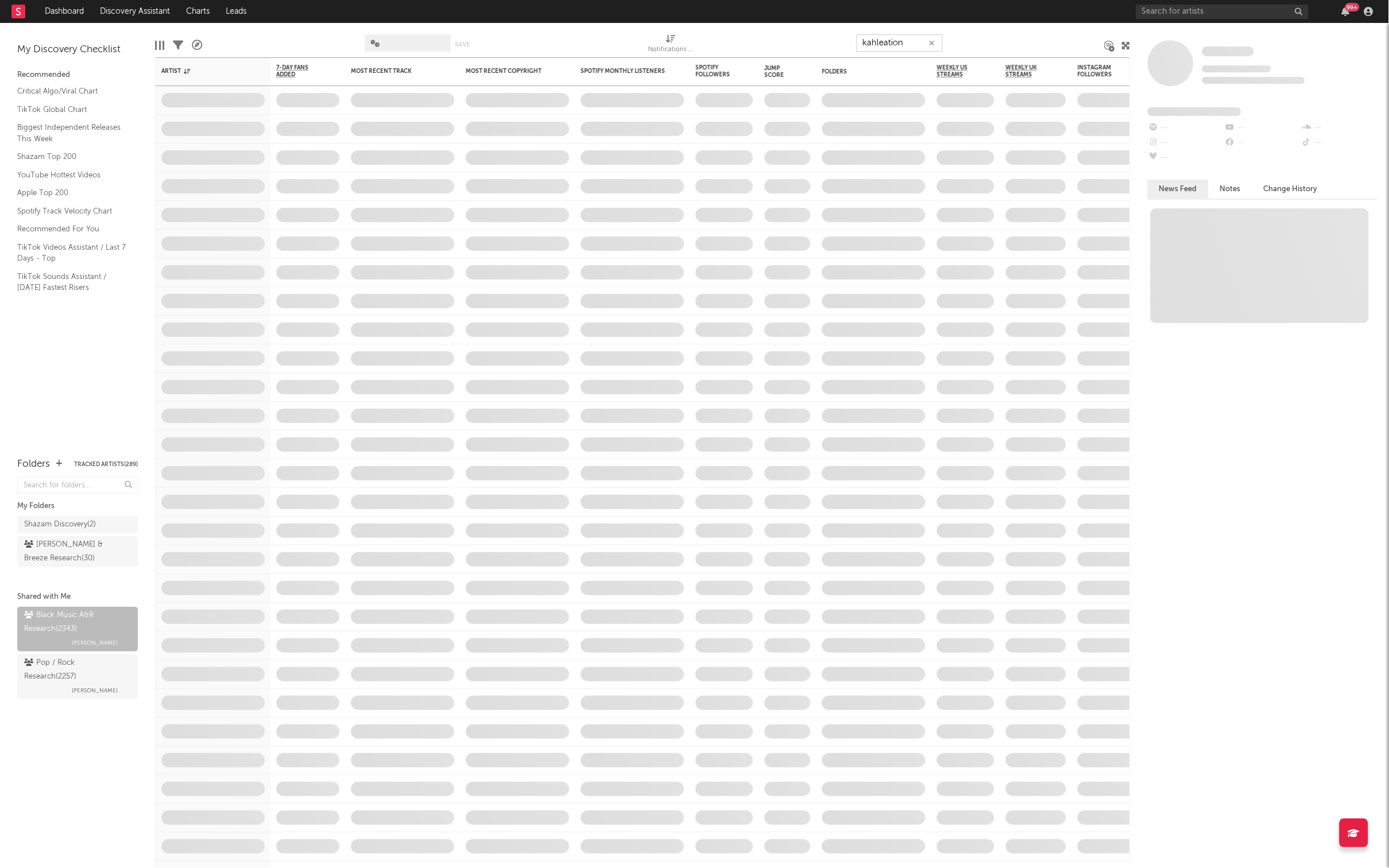
click at [877, 41] on input "kahleation" at bounding box center [899, 43] width 86 height 17
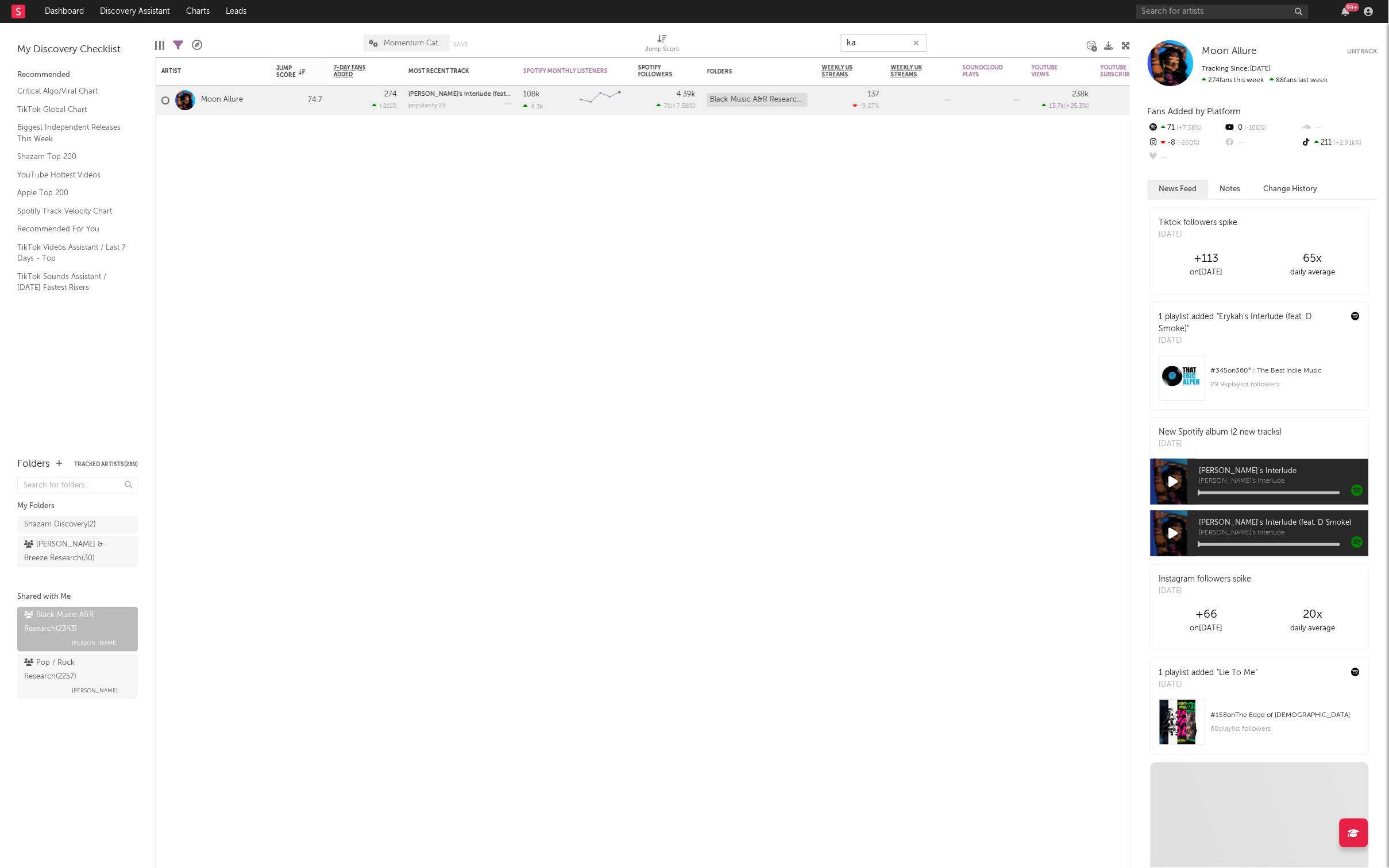
type input "k"
